Goal: Book appointment/travel/reservation

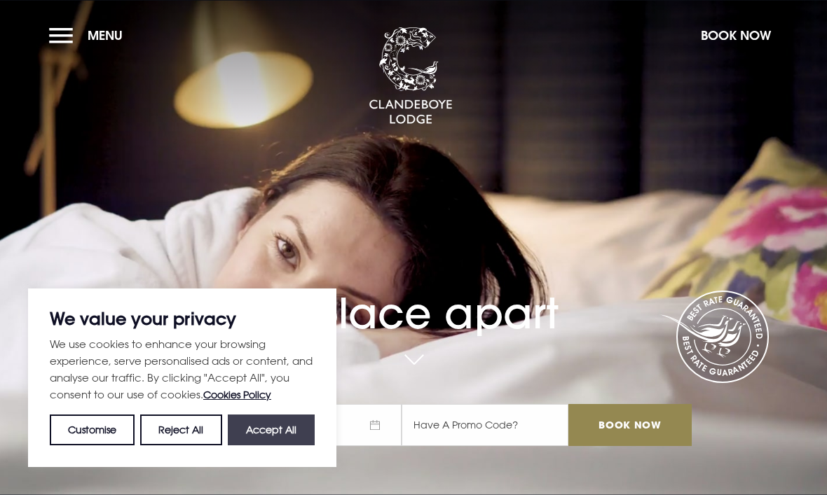
click at [283, 431] on button "Accept All" at bounding box center [271, 430] width 87 height 31
checkbox input "true"
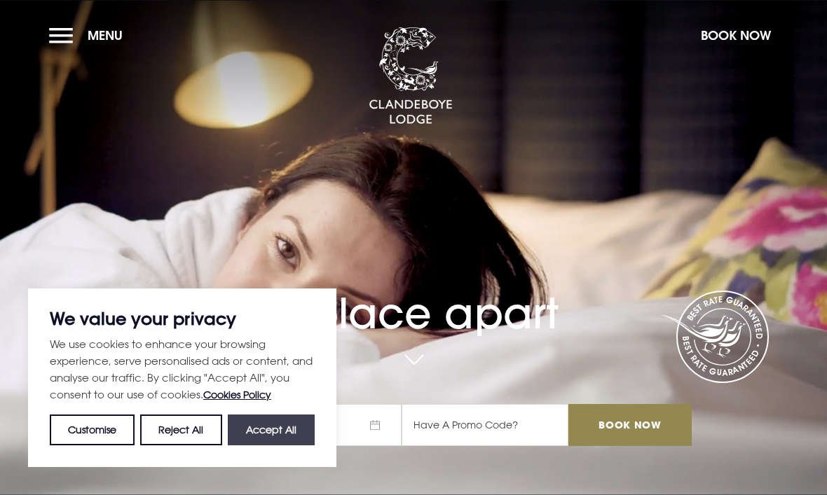
checkbox input "true"
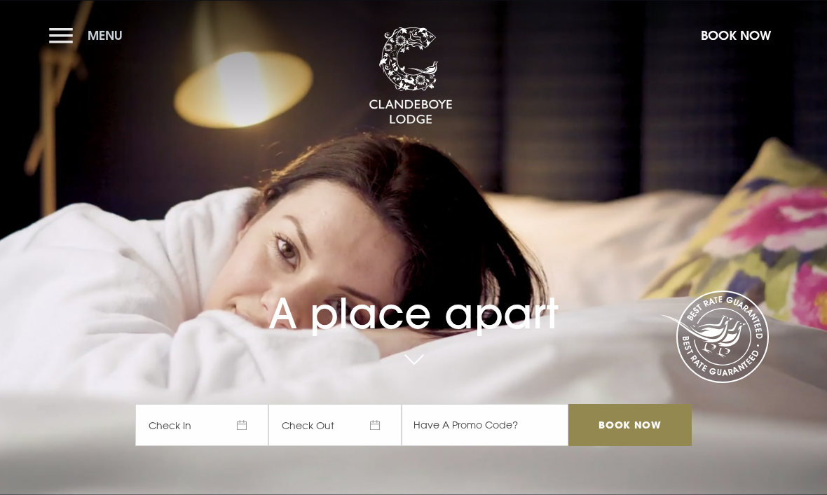
click at [93, 46] on button "Menu" at bounding box center [89, 35] width 81 height 30
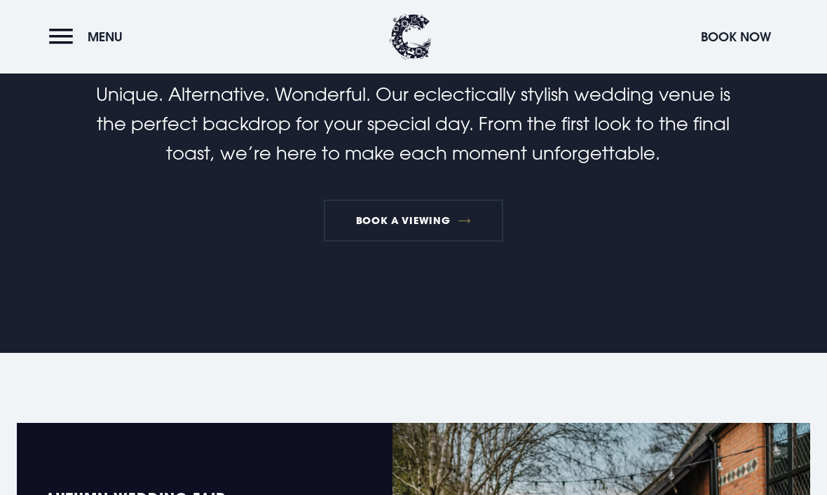
scroll to position [561, 0]
